Goal: Understand site structure: Understand site structure

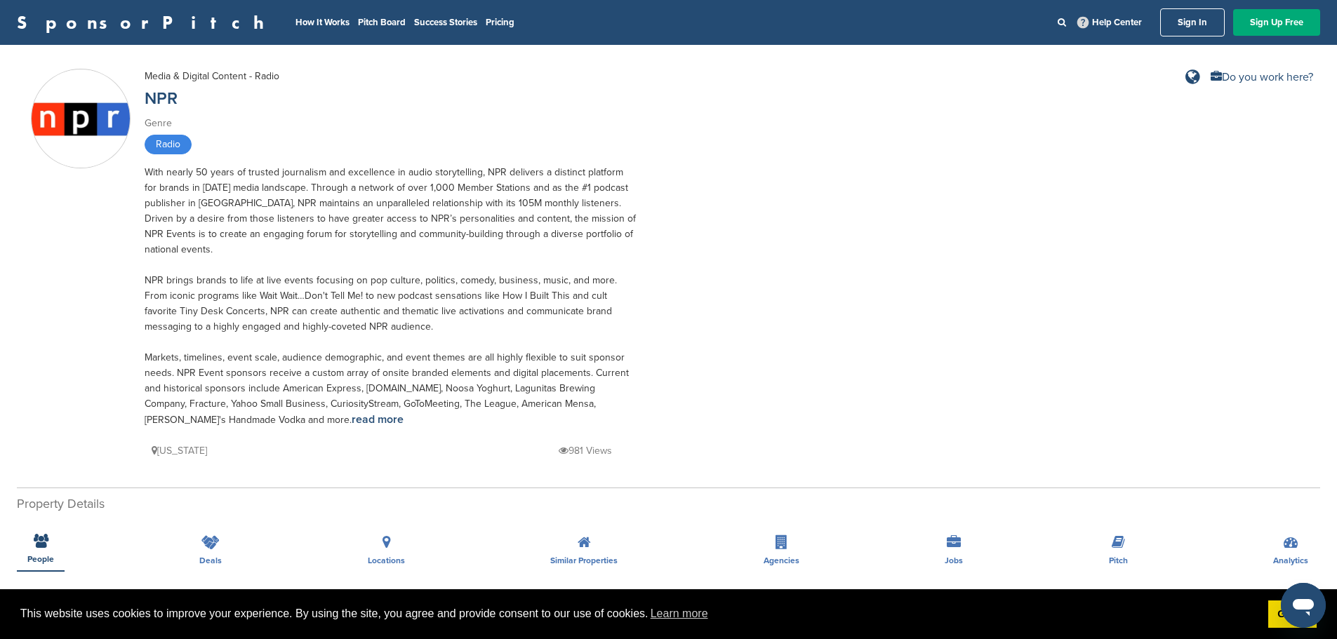
drag, startPoint x: 344, startPoint y: 320, endPoint x: 251, endPoint y: 230, distance: 129.0
click at [251, 230] on div "With nearly 50 years of trusted journalism and excellence in audio storytelling…" at bounding box center [390, 296] width 491 height 263
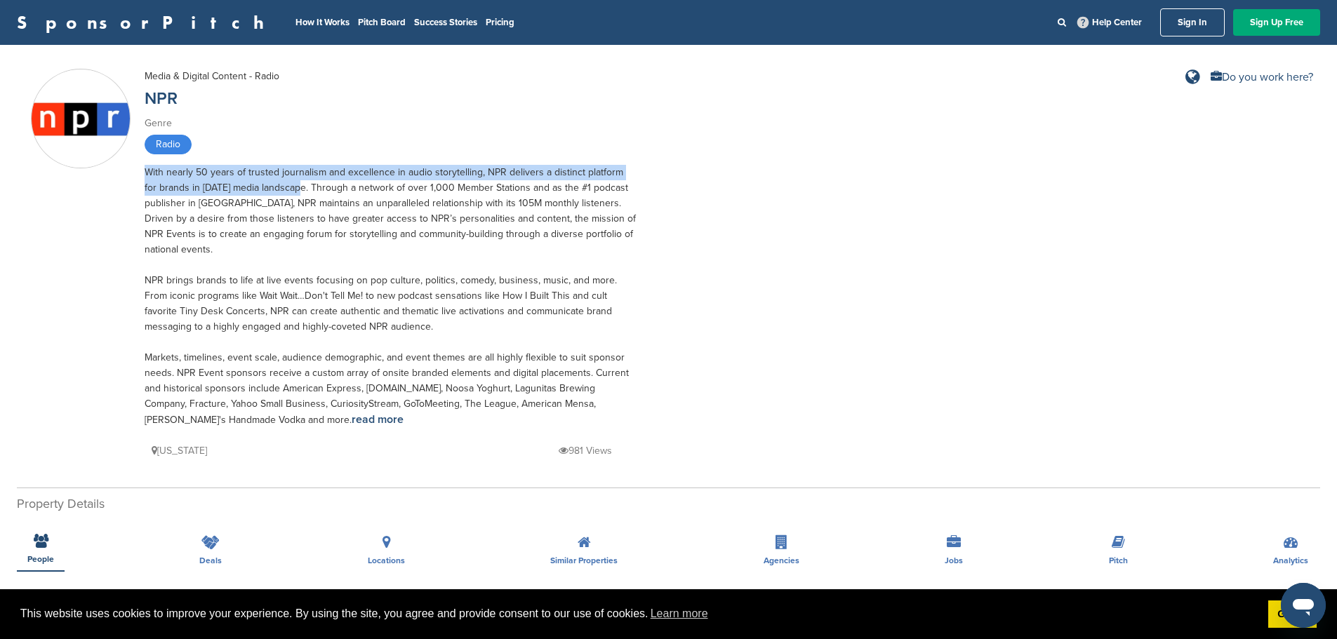
drag, startPoint x: 276, startPoint y: 192, endPoint x: 459, endPoint y: 156, distance: 186.6
click at [459, 156] on div "Media & Digital Content - Radio NPR Genre Radio With nearly 50 years of trusted…" at bounding box center [390, 264] width 491 height 391
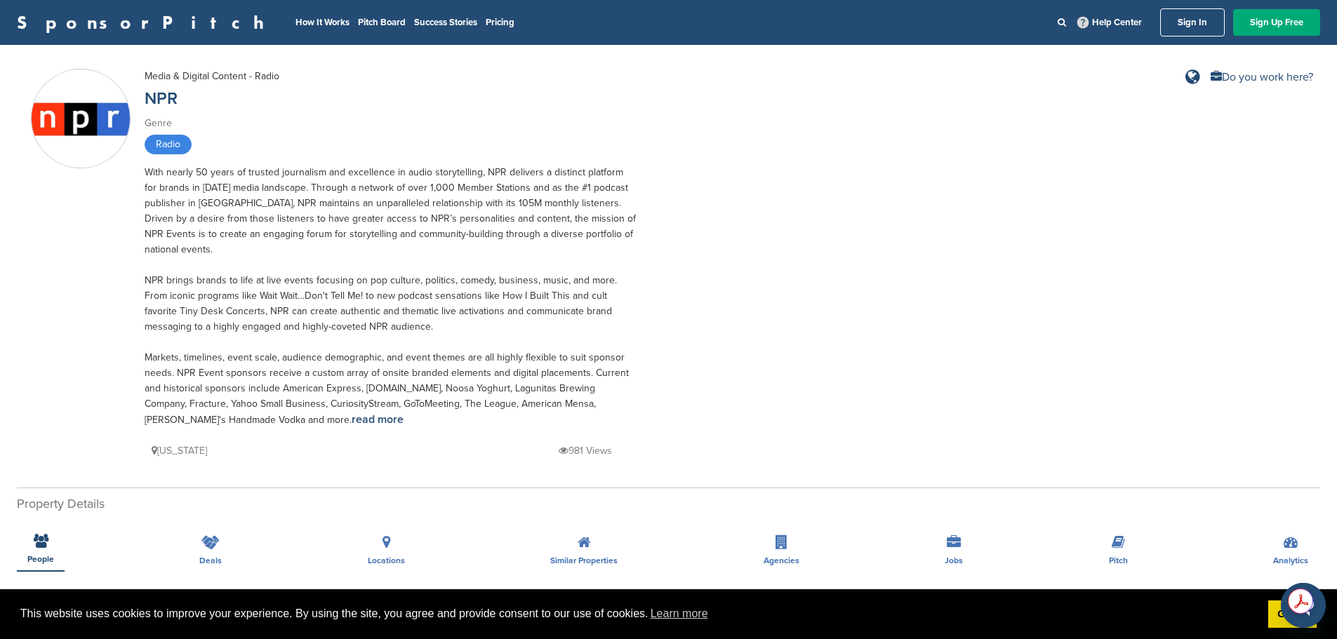
click at [415, 267] on div "With nearly 50 years of trusted journalism and excellence in audio storytelling…" at bounding box center [390, 296] width 491 height 263
click at [352, 413] on link "read more" at bounding box center [378, 420] width 52 height 14
click at [295, 28] on li "How It Works" at bounding box center [322, 22] width 54 height 15
click at [295, 25] on link "How It Works" at bounding box center [322, 22] width 54 height 11
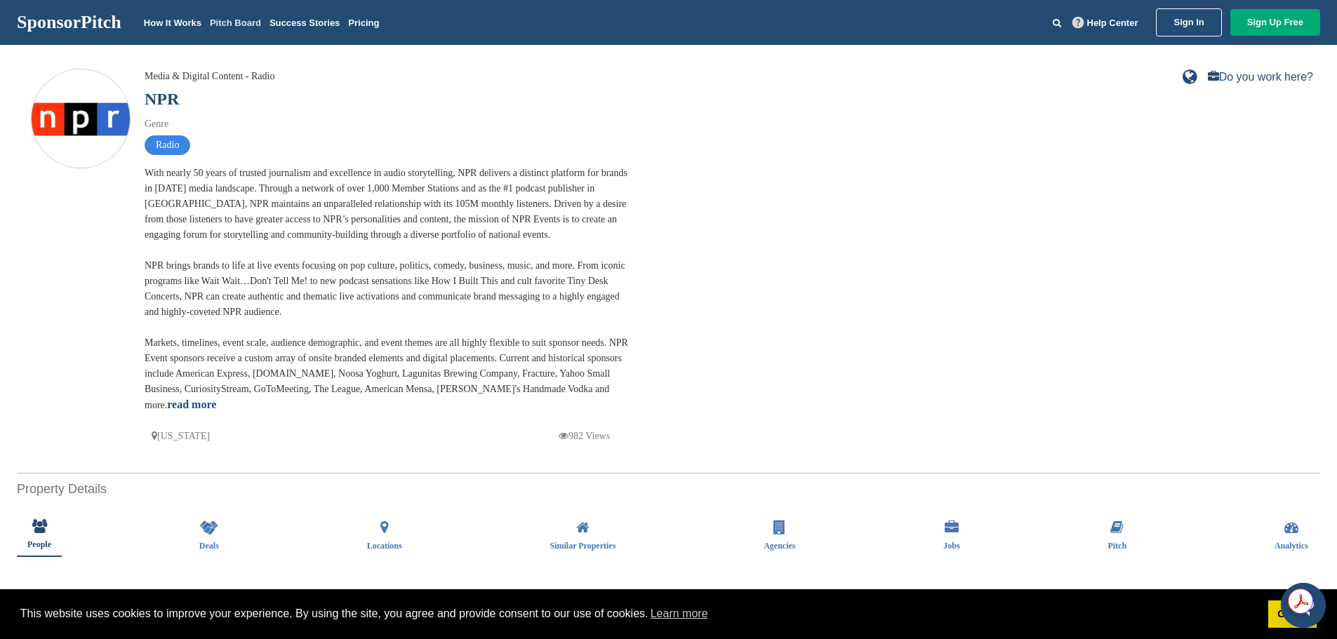
click at [227, 22] on link "Pitch Board" at bounding box center [235, 23] width 51 height 11
